Goal: Check status: Check status

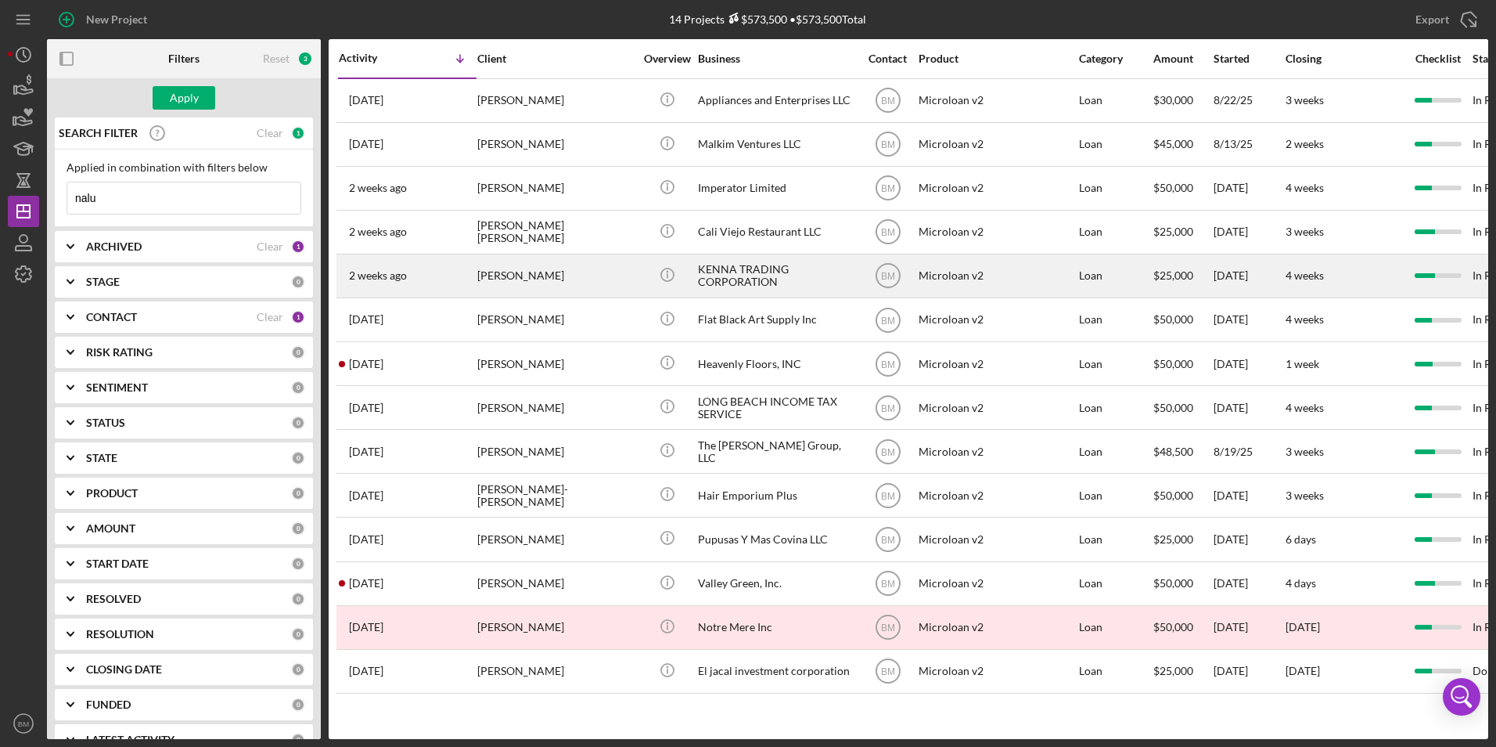
click at [733, 265] on div "KENNA TRADING CORPORATION" at bounding box center [776, 275] width 157 height 41
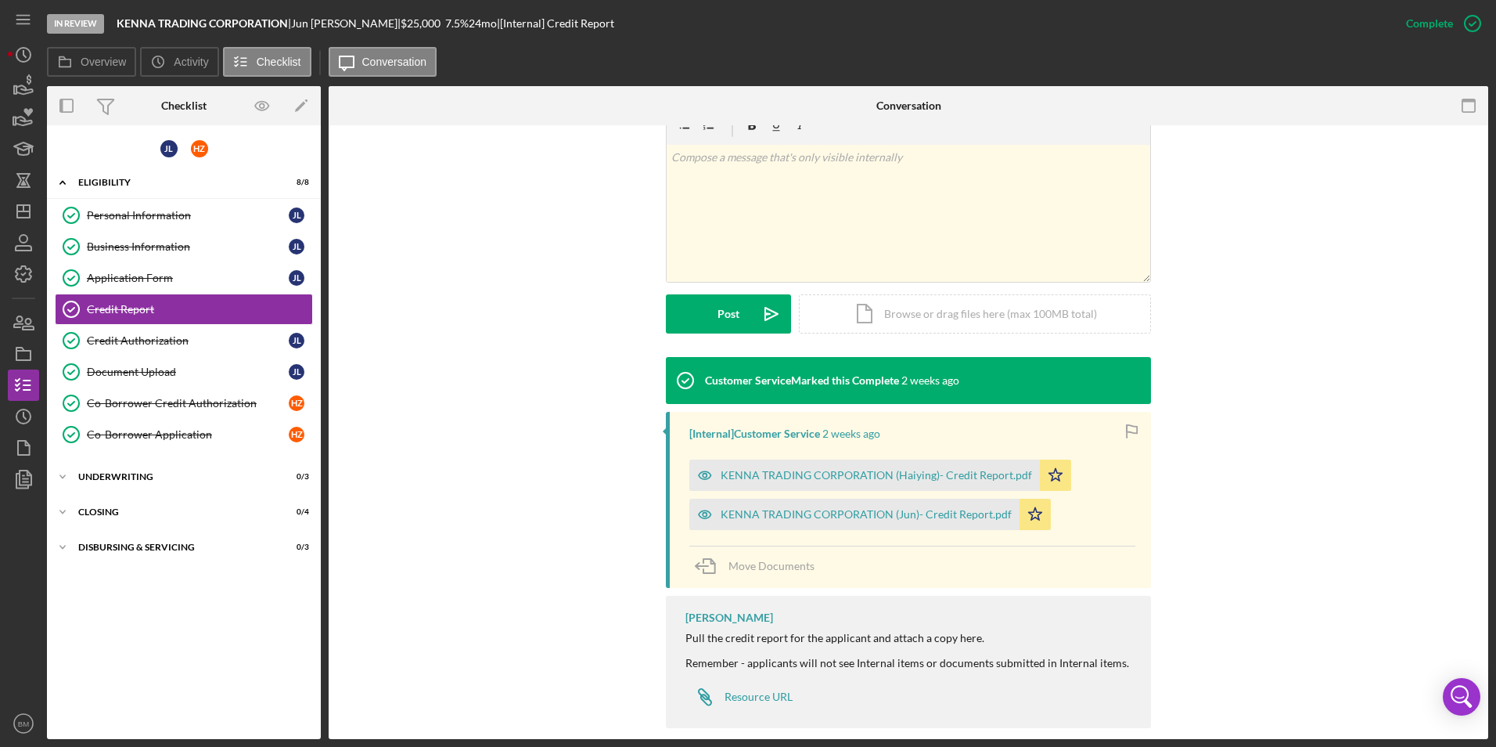
scroll to position [279, 0]
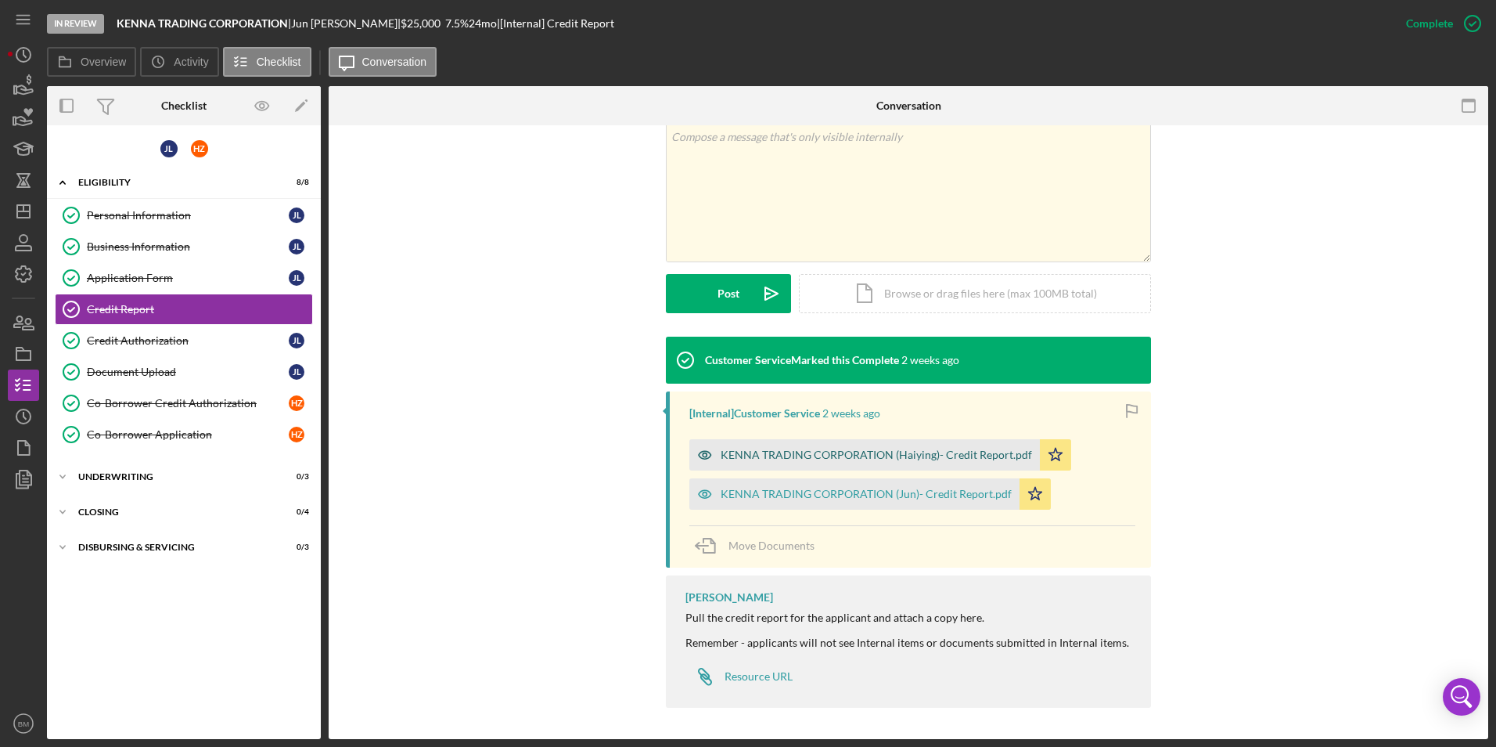
click at [761, 459] on div "KENNA TRADING CORPORATION (Haiying)- Credit Report.pdf" at bounding box center [876, 454] width 311 height 13
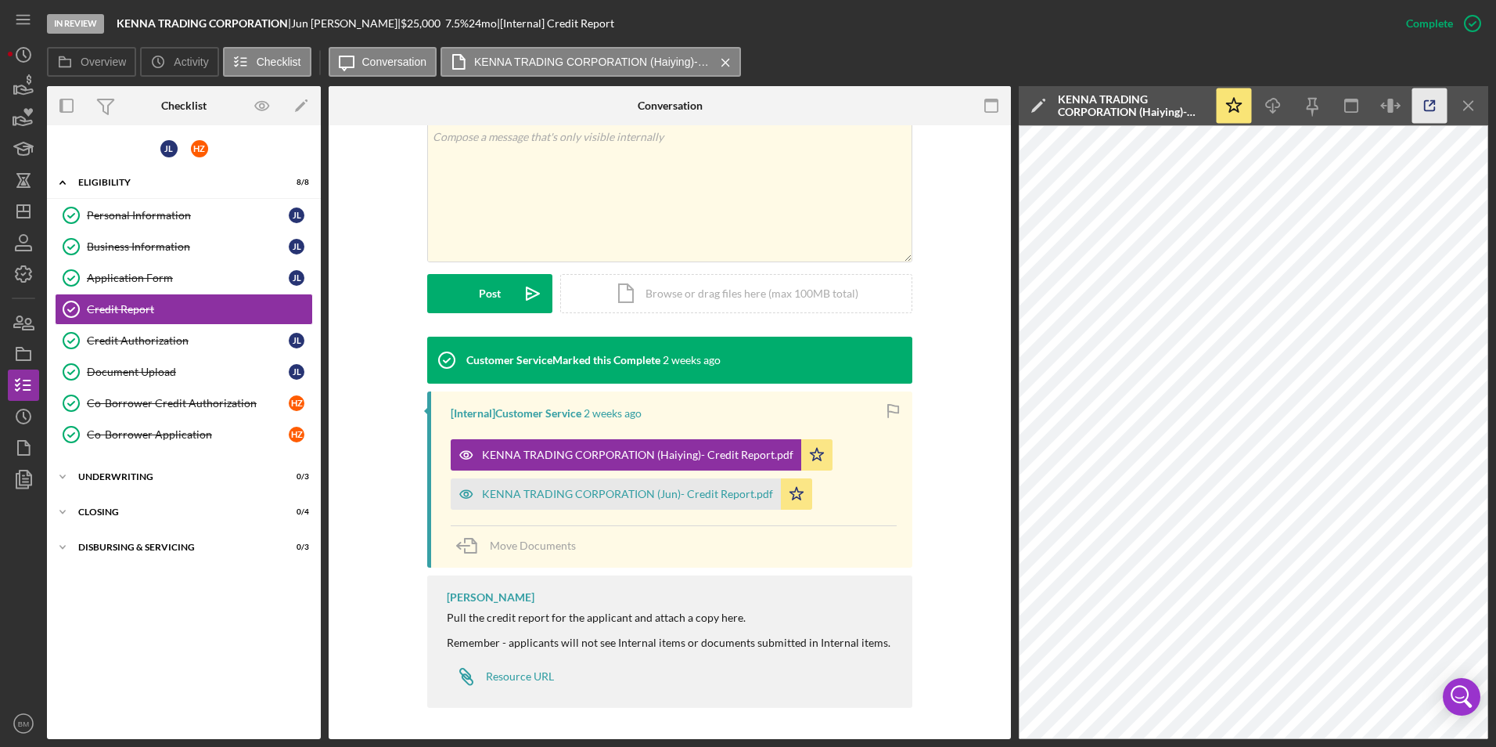
click at [1425, 106] on icon "button" at bounding box center [1430, 106] width 10 height 10
click at [636, 502] on div "KENNA TRADING CORPORATION (Jun)- Credit Report.pdf" at bounding box center [616, 493] width 330 height 31
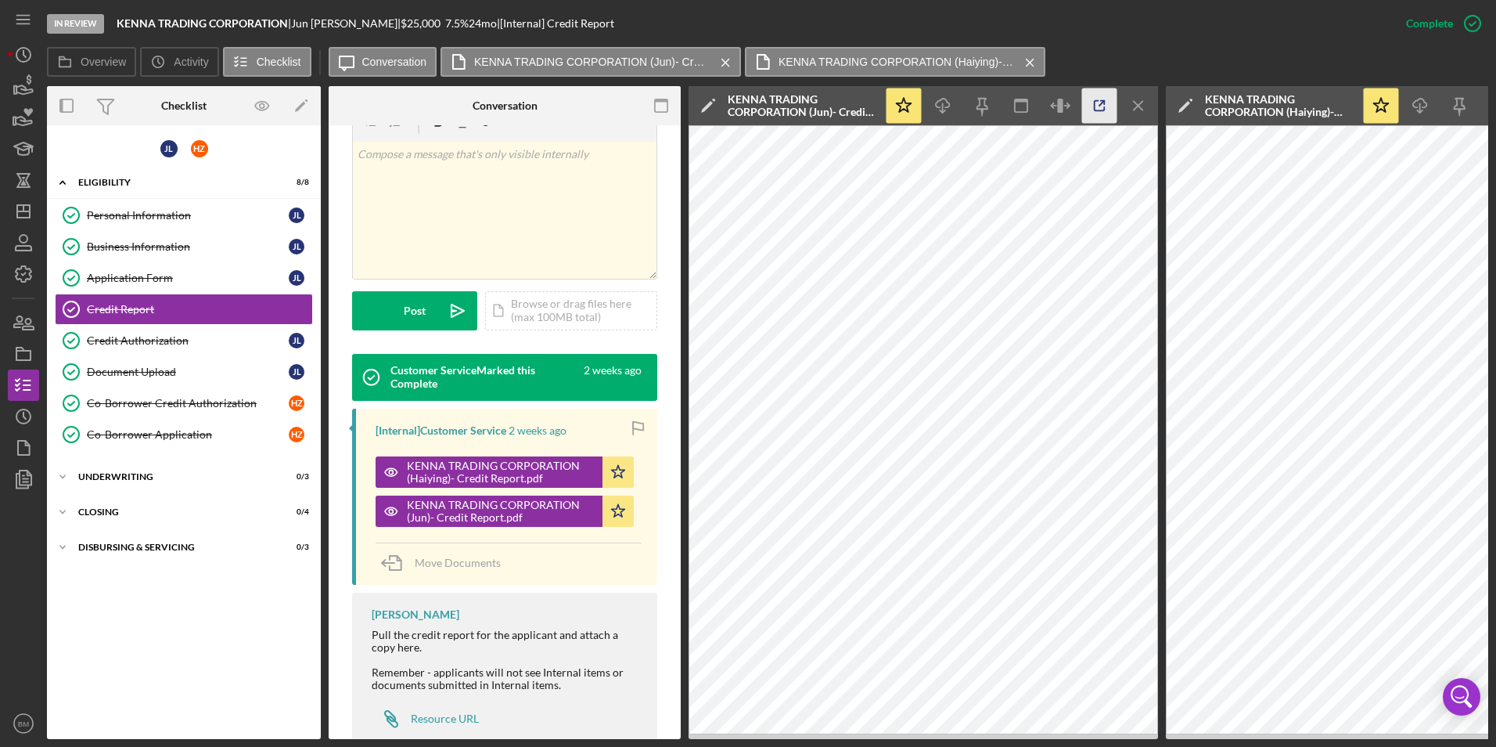
click at [1103, 111] on icon "button" at bounding box center [1100, 106] width 10 height 10
click at [171, 293] on link "Credit Report Credit Report" at bounding box center [184, 308] width 258 height 31
click at [170, 279] on div "Application Form" at bounding box center [188, 278] width 202 height 13
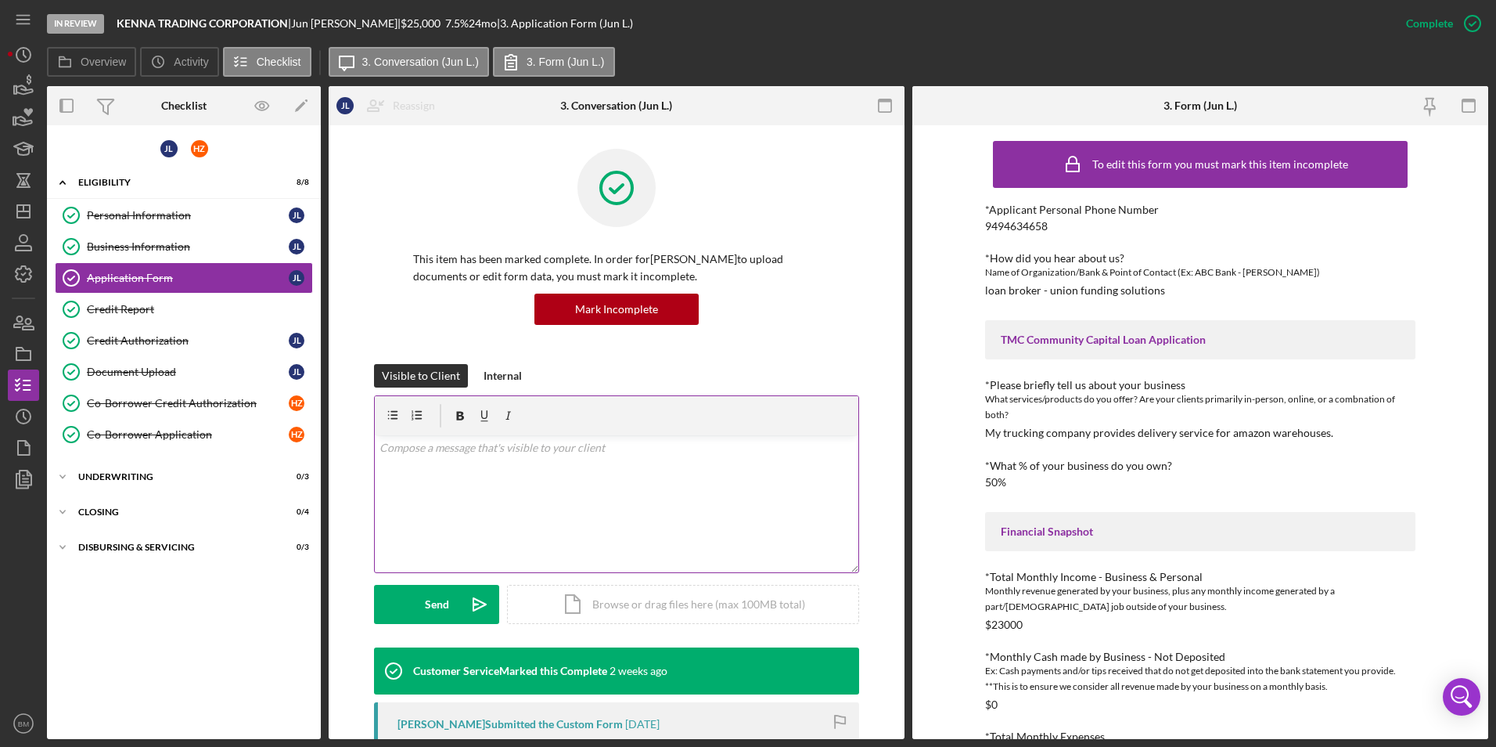
scroll to position [212, 0]
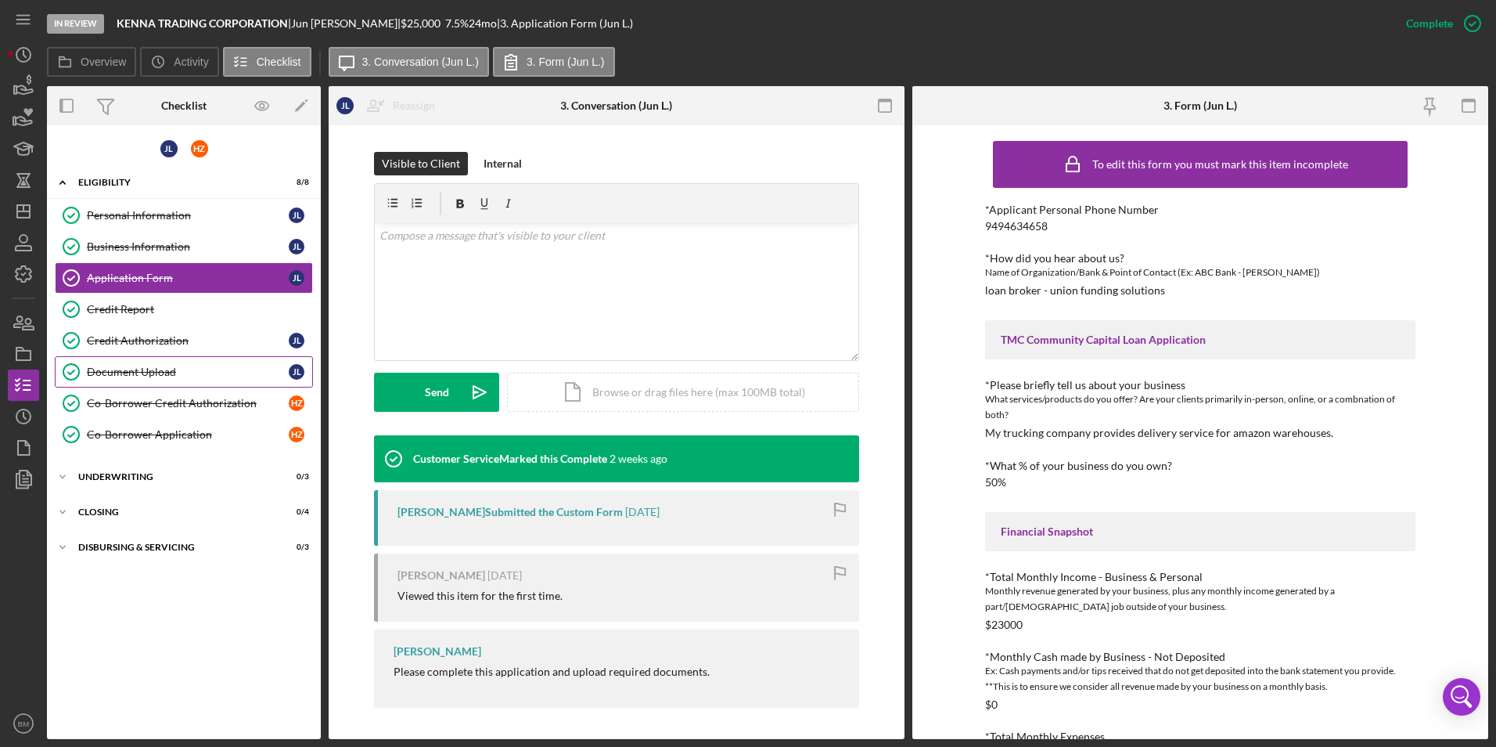
click at [140, 367] on div "Document Upload" at bounding box center [188, 371] width 202 height 13
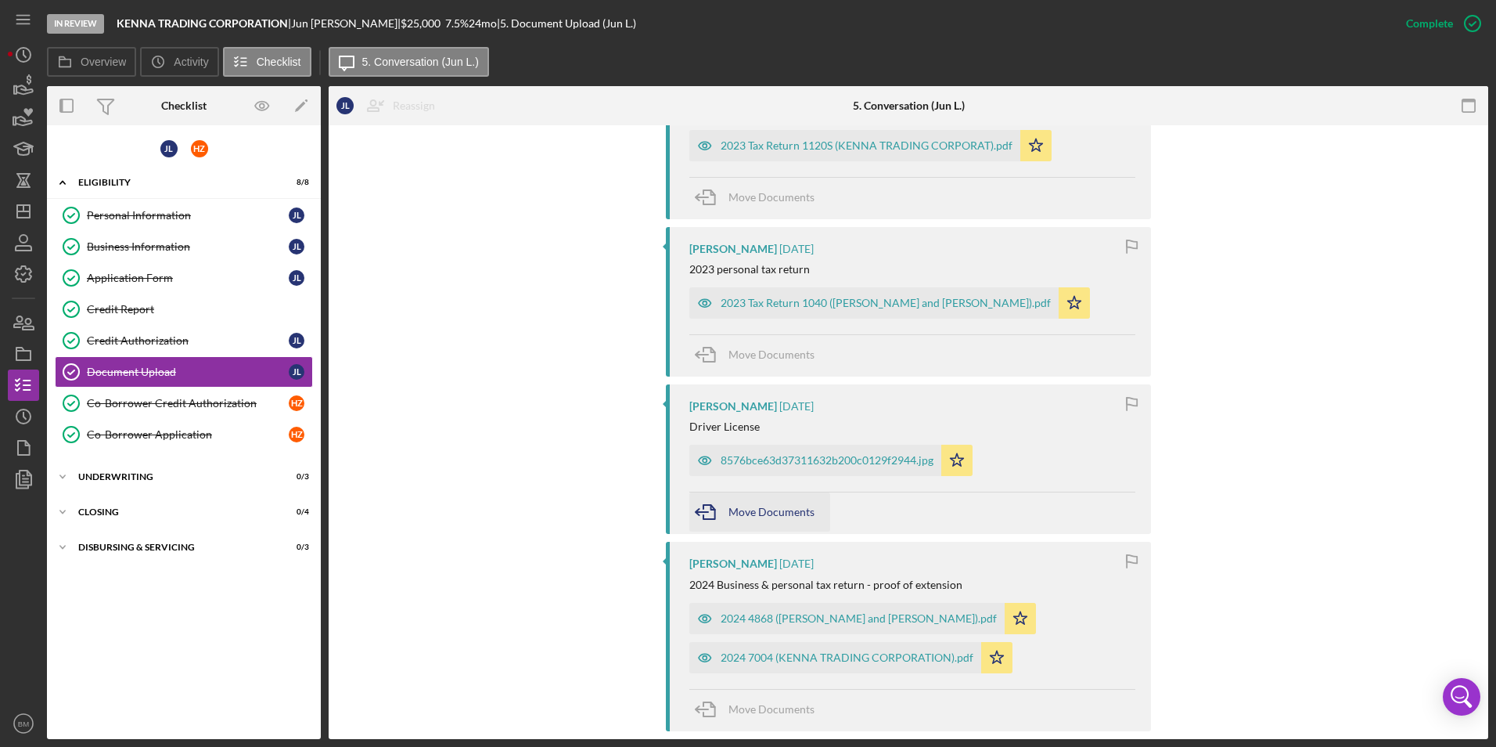
scroll to position [1103, 0]
click at [699, 457] on icon "button" at bounding box center [704, 462] width 31 height 31
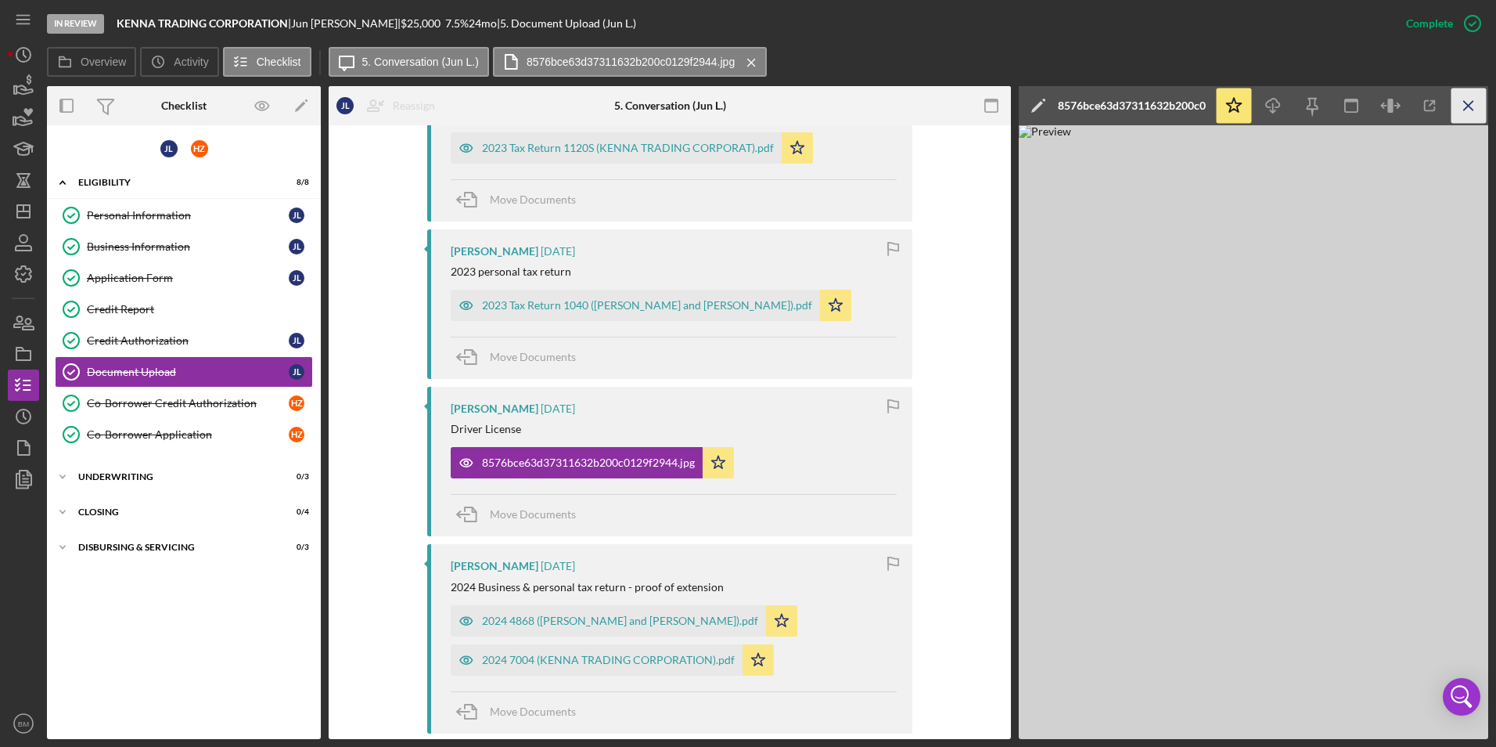
click at [1477, 100] on icon "Icon/Menu Close" at bounding box center [1469, 105] width 35 height 35
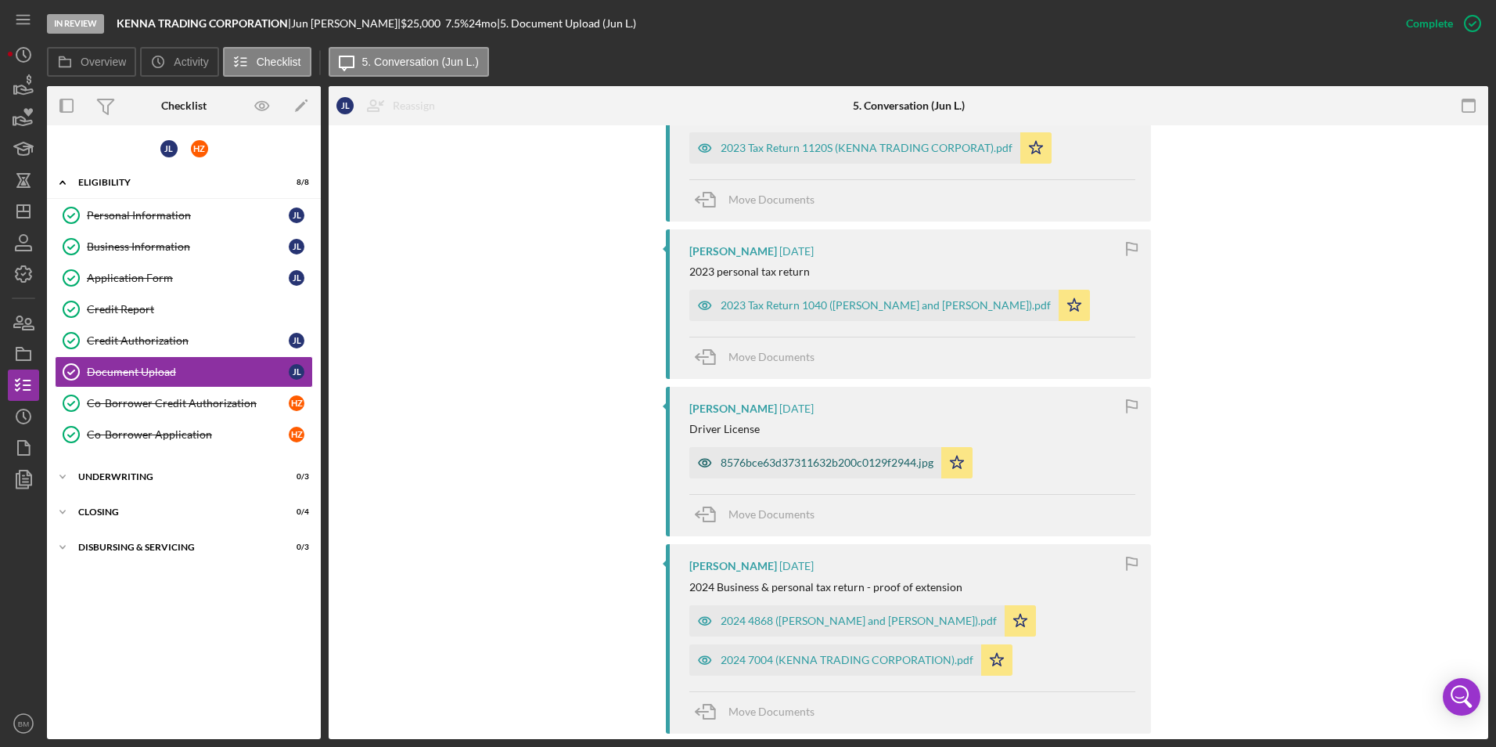
click at [782, 477] on div "8576bce63d37311632b200c0129f2944.jpg" at bounding box center [815, 462] width 252 height 31
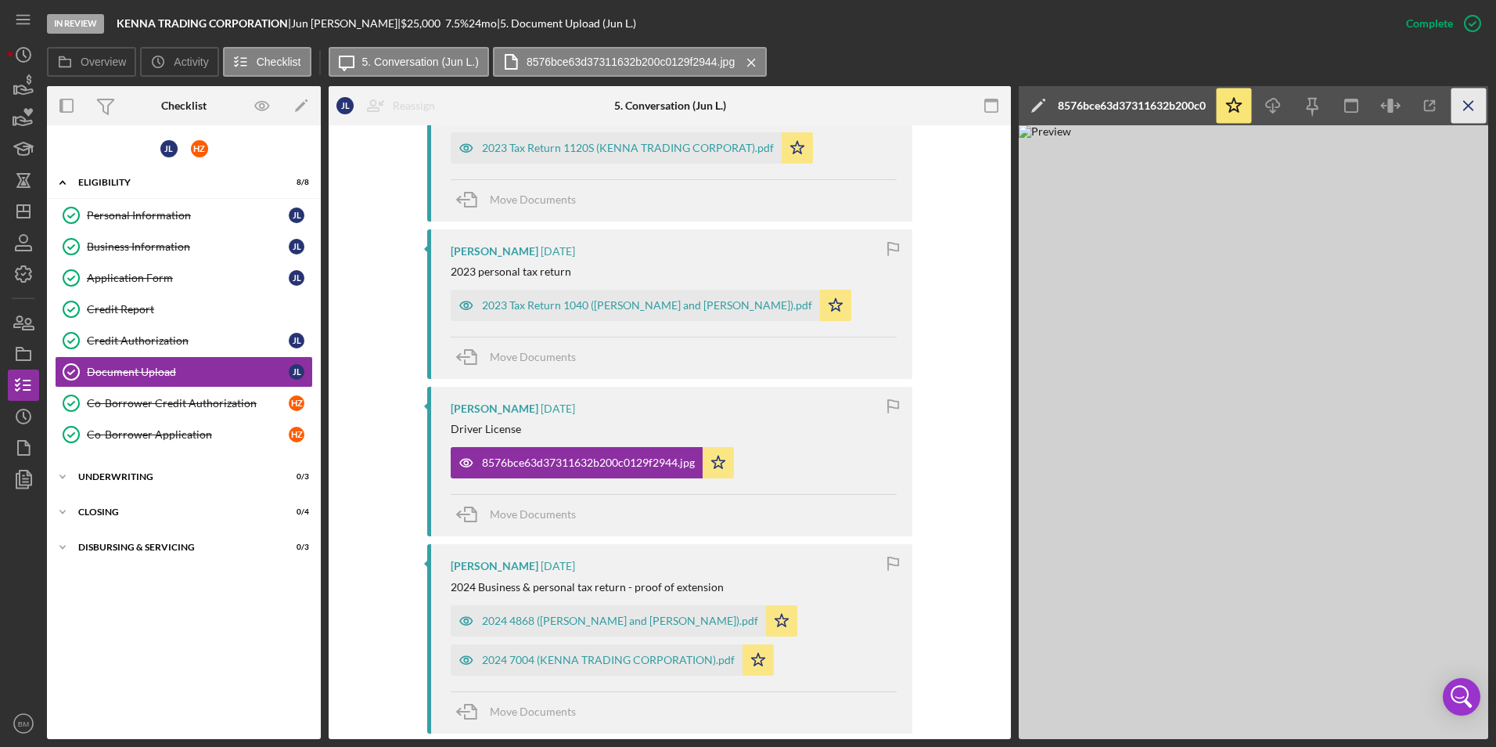
click at [1471, 104] on line "button" at bounding box center [1468, 105] width 9 height 9
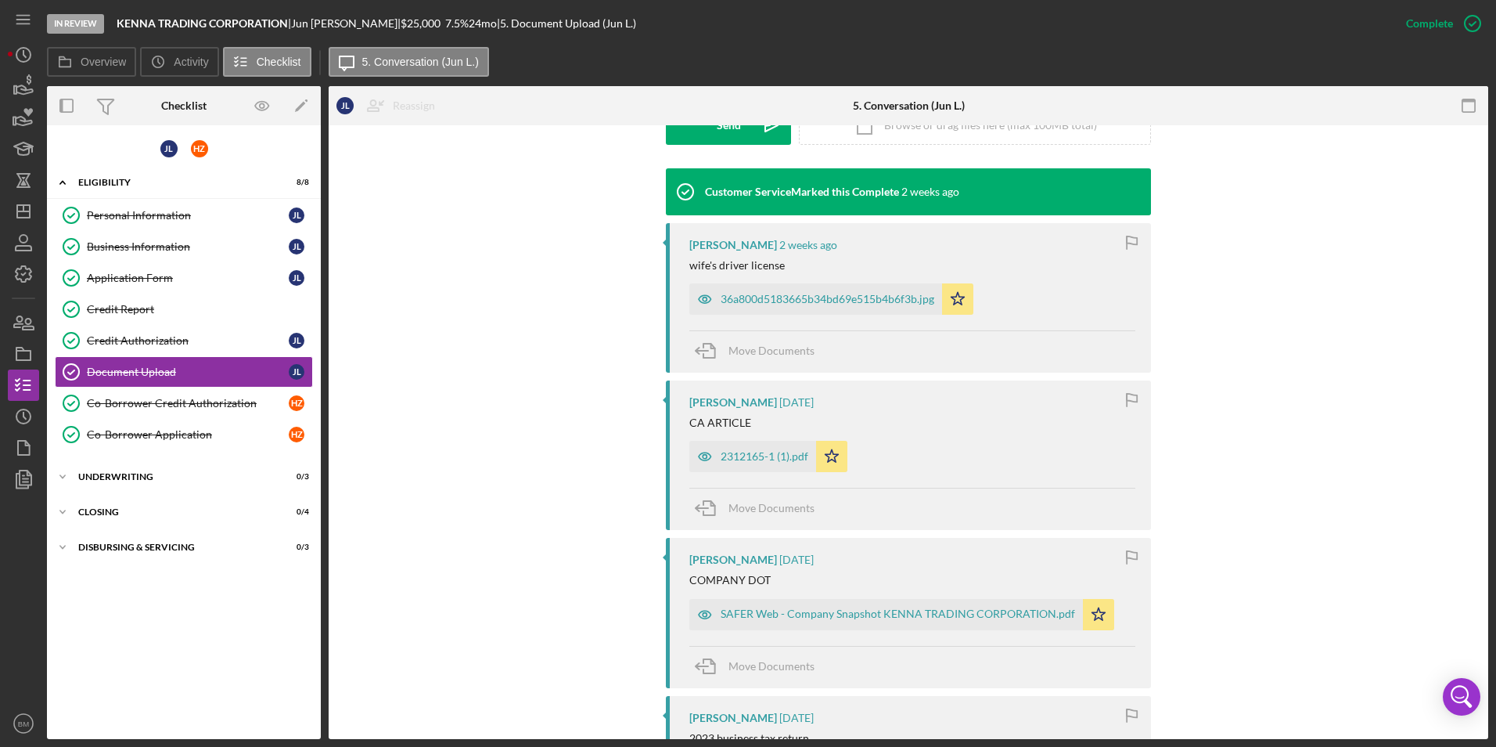
scroll to position [477, 0]
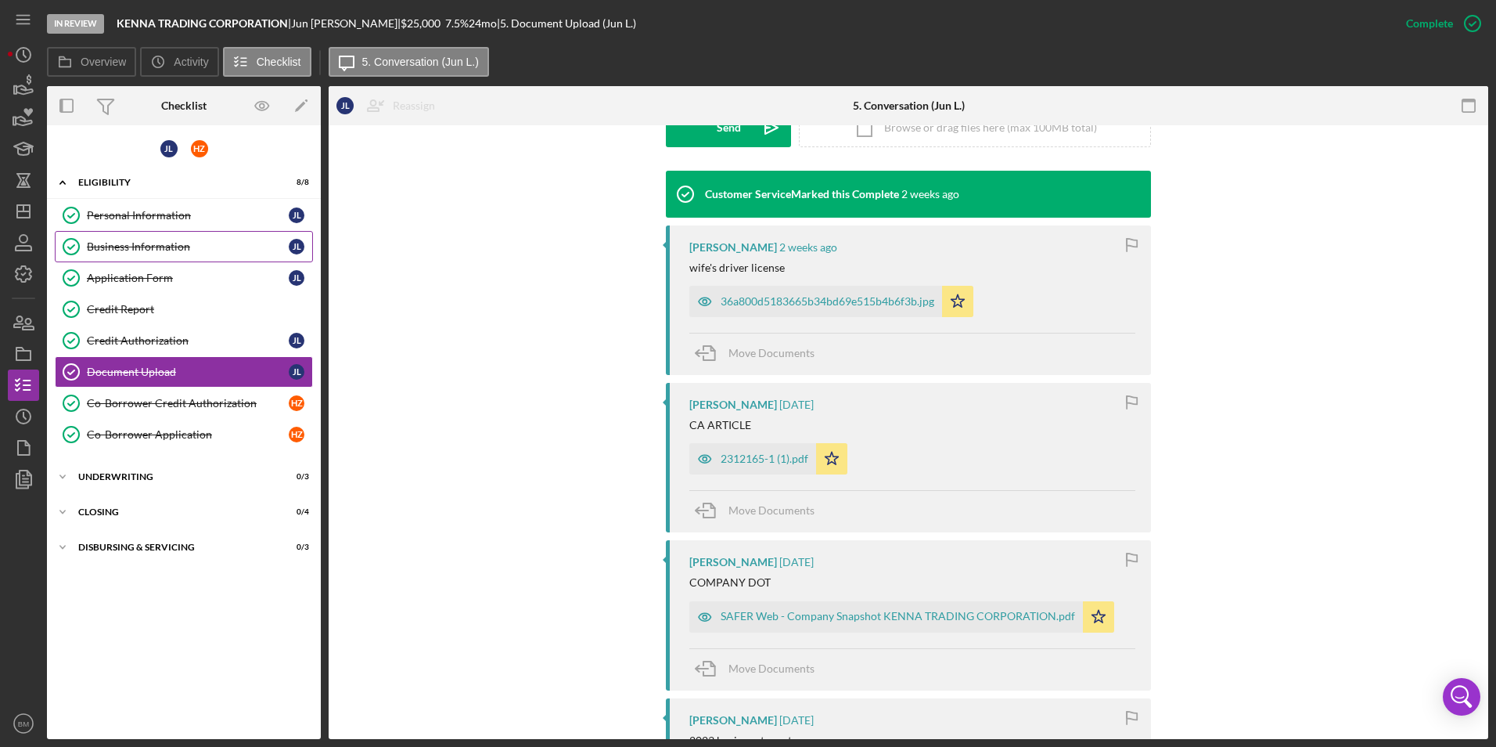
click at [247, 257] on link "Business Information Business Information [PERSON_NAME]" at bounding box center [184, 246] width 258 height 31
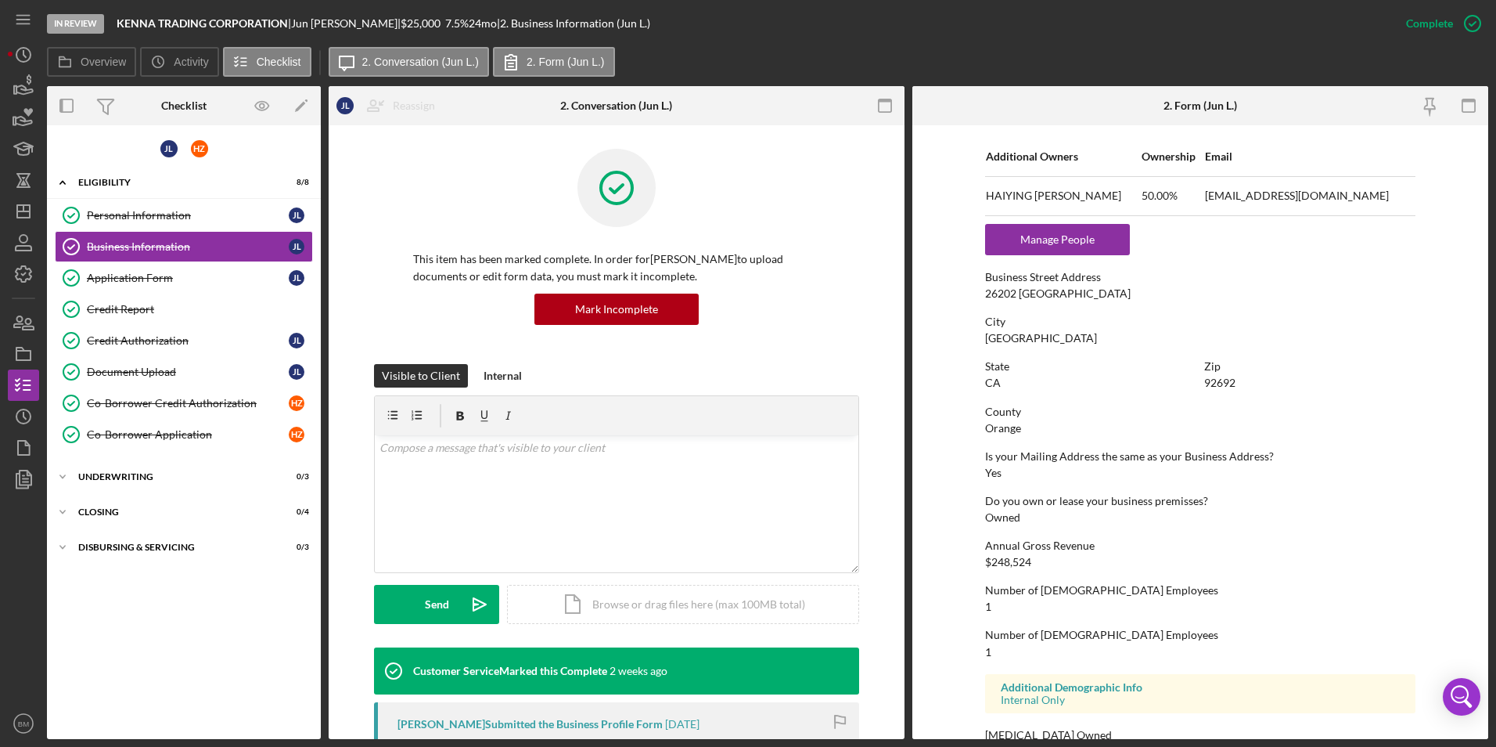
scroll to position [704, 0]
